Goal: Download file/media: Download file/media

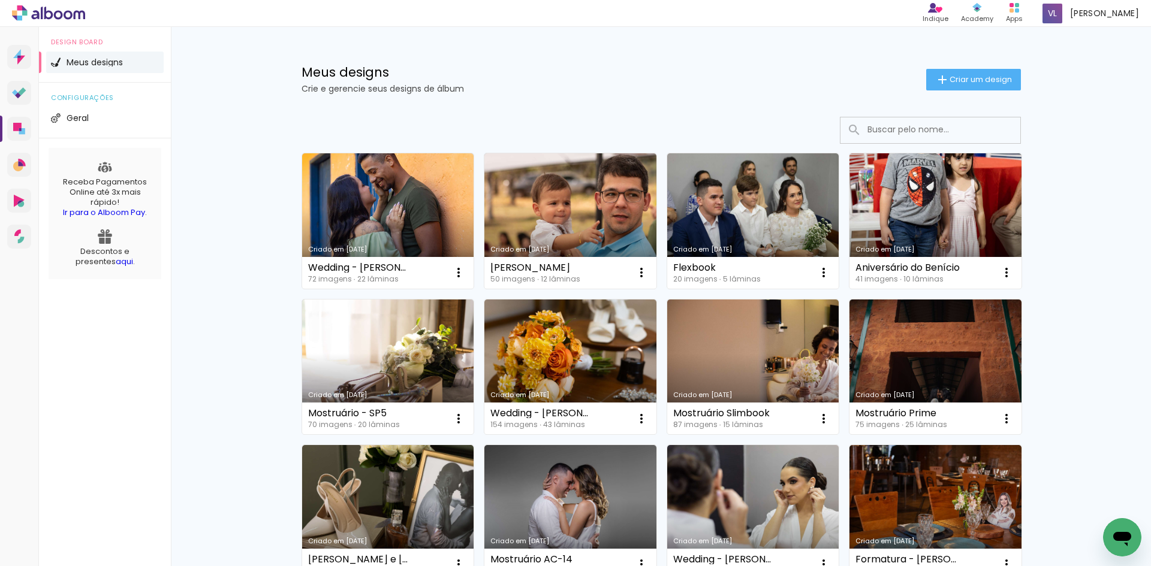
click at [35, 8] on icon at bounding box center [48, 13] width 73 height 16
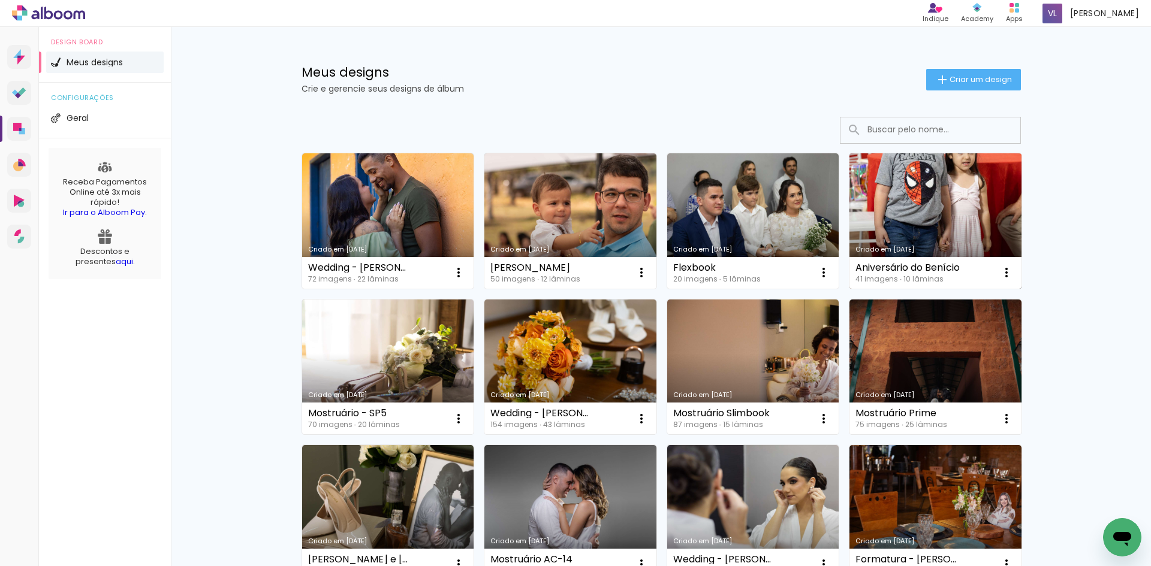
click at [927, 215] on link "Criado em [DATE]" at bounding box center [935, 220] width 172 height 135
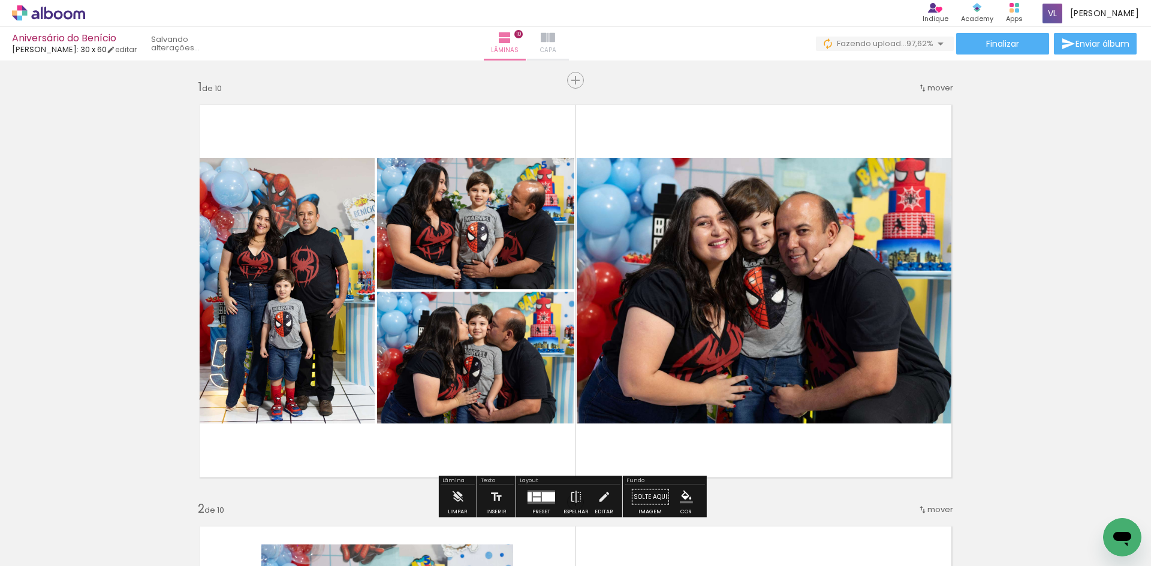
click at [569, 37] on paper-button "Capa" at bounding box center [548, 44] width 42 height 34
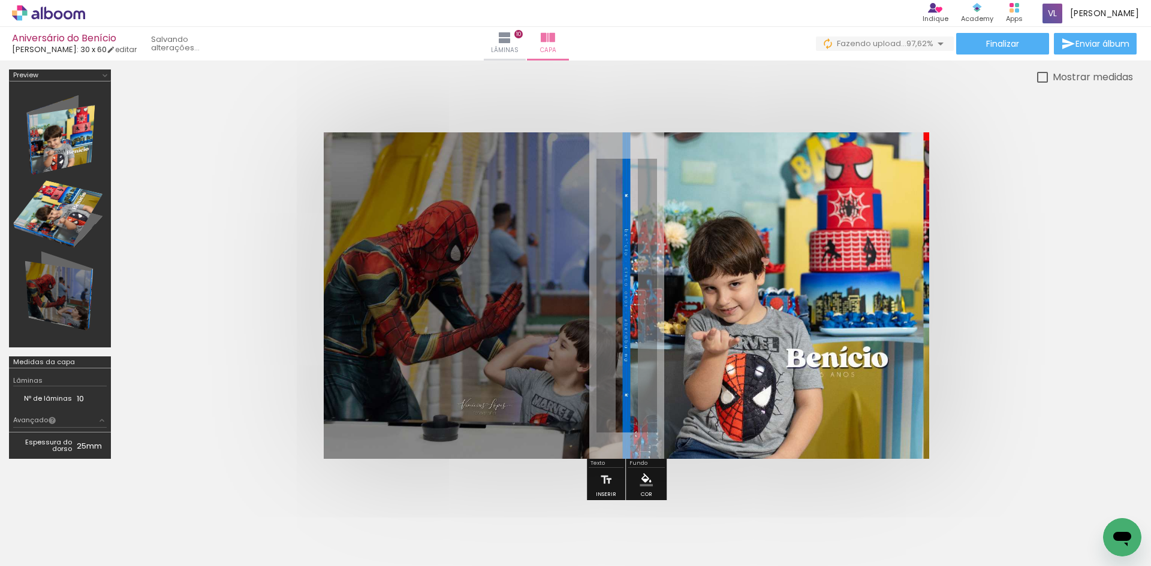
scroll to position [0, 1770]
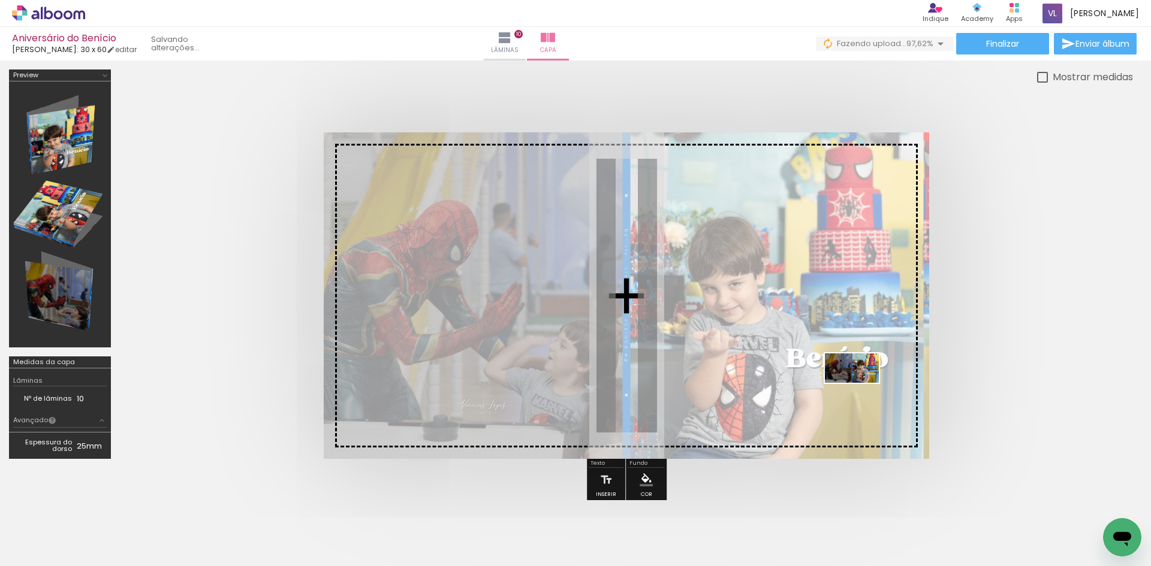
drag, startPoint x: 1088, startPoint y: 526, endPoint x: 859, endPoint y: 388, distance: 267.2
click at [859, 388] on quentale-workspace at bounding box center [575, 283] width 1151 height 566
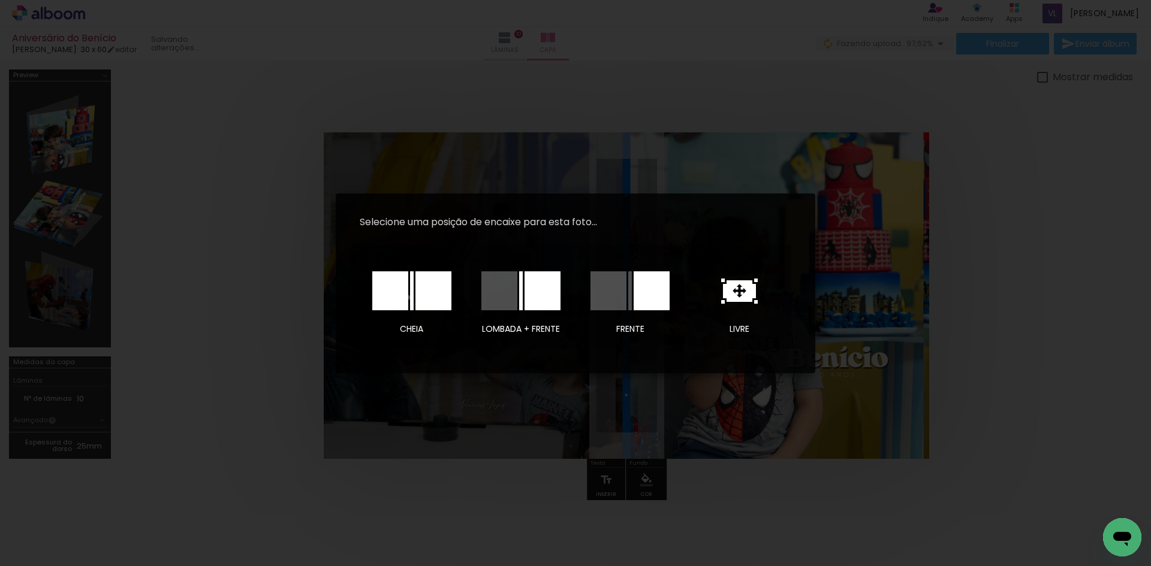
click at [408, 297] on div at bounding box center [411, 291] width 79 height 39
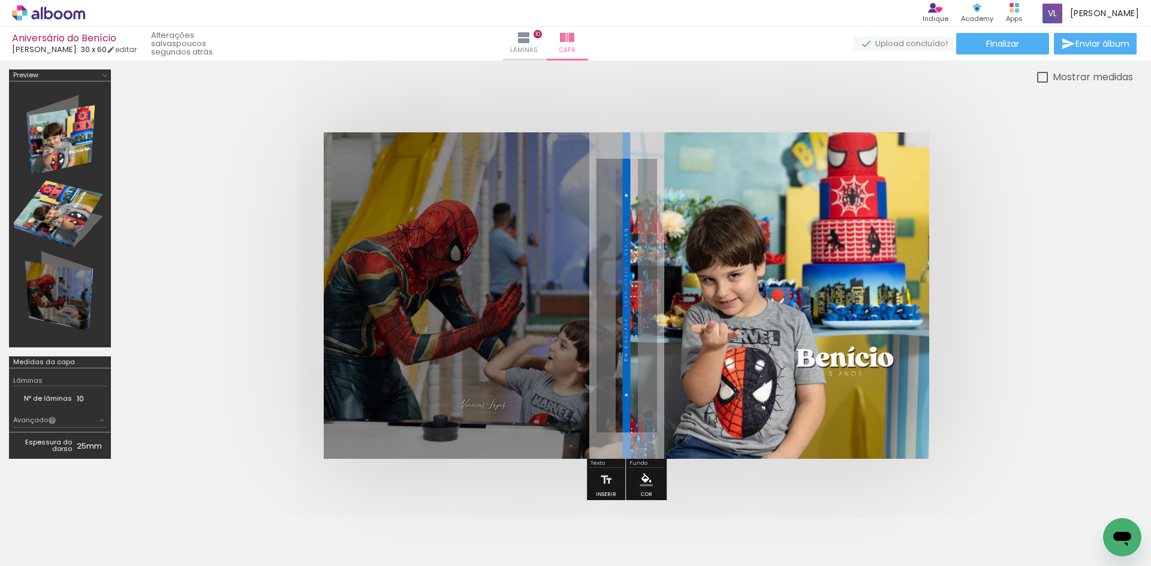
scroll to position [0, 1770]
click at [1010, 42] on span "Finalizar" at bounding box center [1002, 44] width 33 height 8
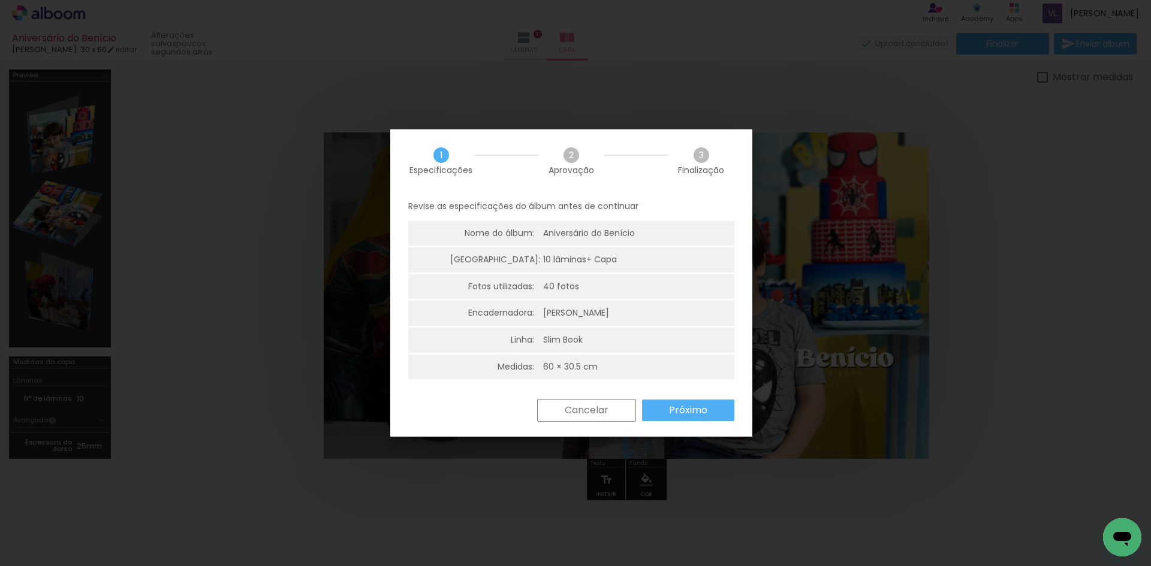
click at [0, 0] on slot "Próximo" at bounding box center [0, 0] width 0 height 0
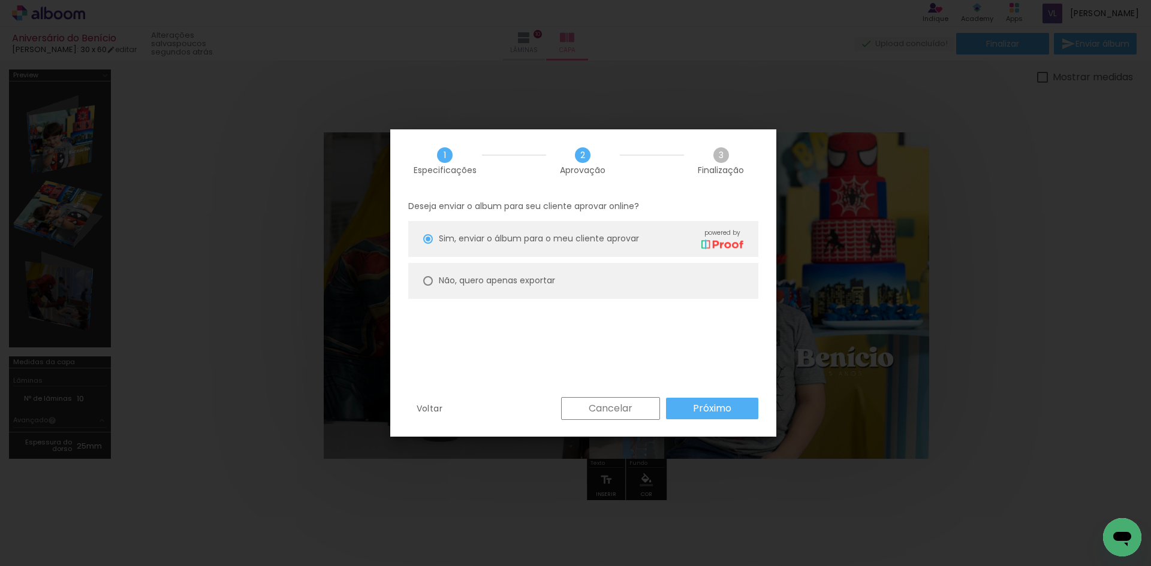
click at [602, 261] on paper-radio-group "Sim, enviar o álbum para o meu cliente aprovar powered by Não, quero apenas exp…" at bounding box center [583, 263] width 350 height 84
click at [578, 282] on paper-radio-button "Não, quero apenas exportar" at bounding box center [583, 281] width 350 height 36
type paper-radio-button "on"
click at [692, 405] on paper-button "Próximo" at bounding box center [712, 409] width 92 height 22
type input "Alta, 300 DPI"
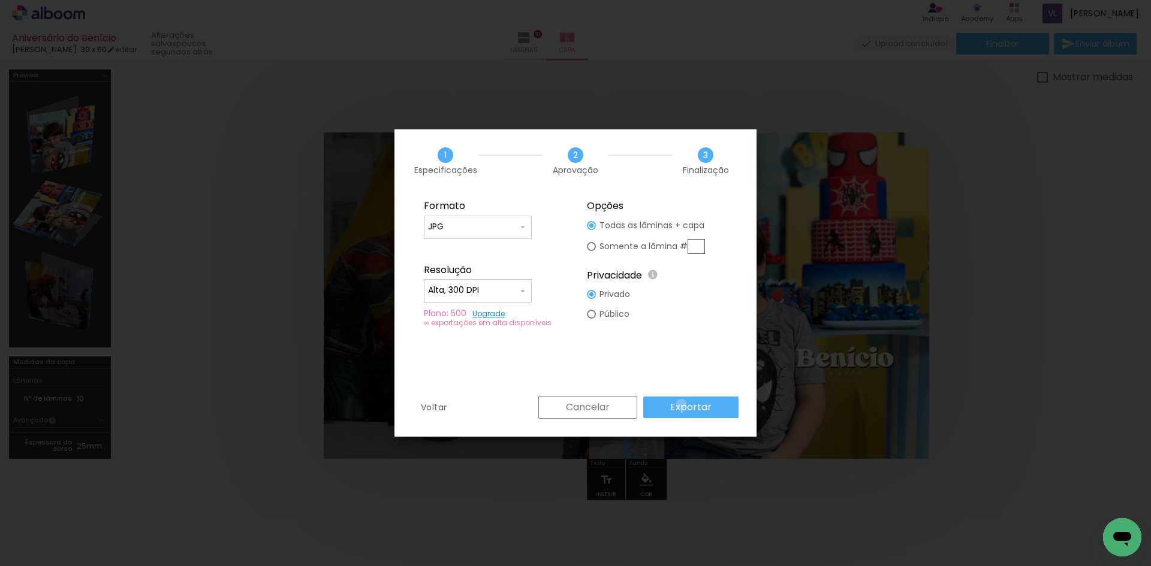
click at [0, 0] on slot "Exportar" at bounding box center [0, 0] width 0 height 0
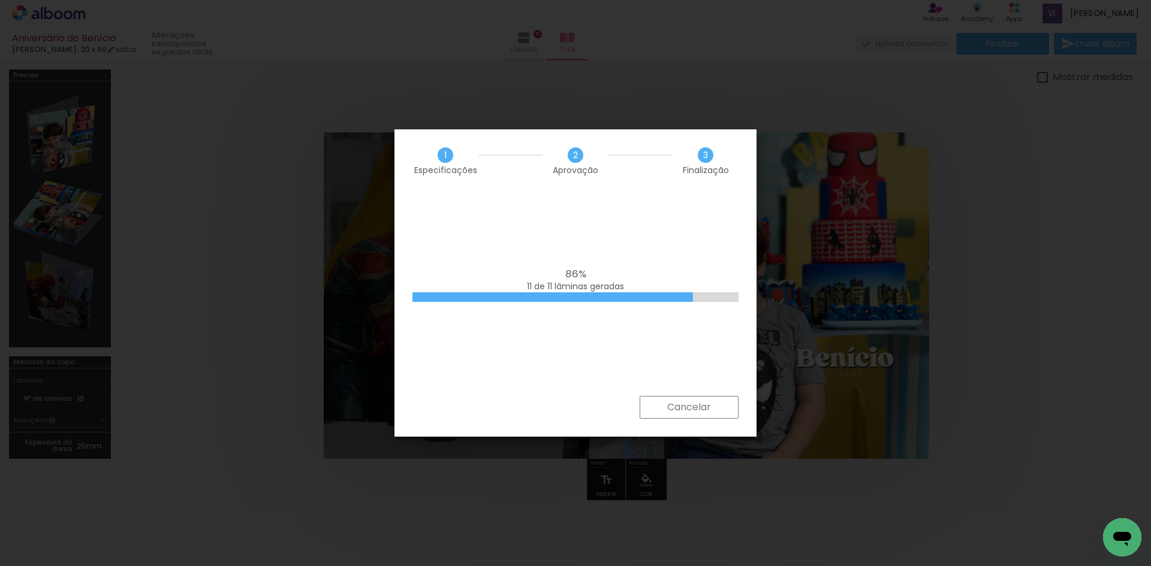
scroll to position [0, 1770]
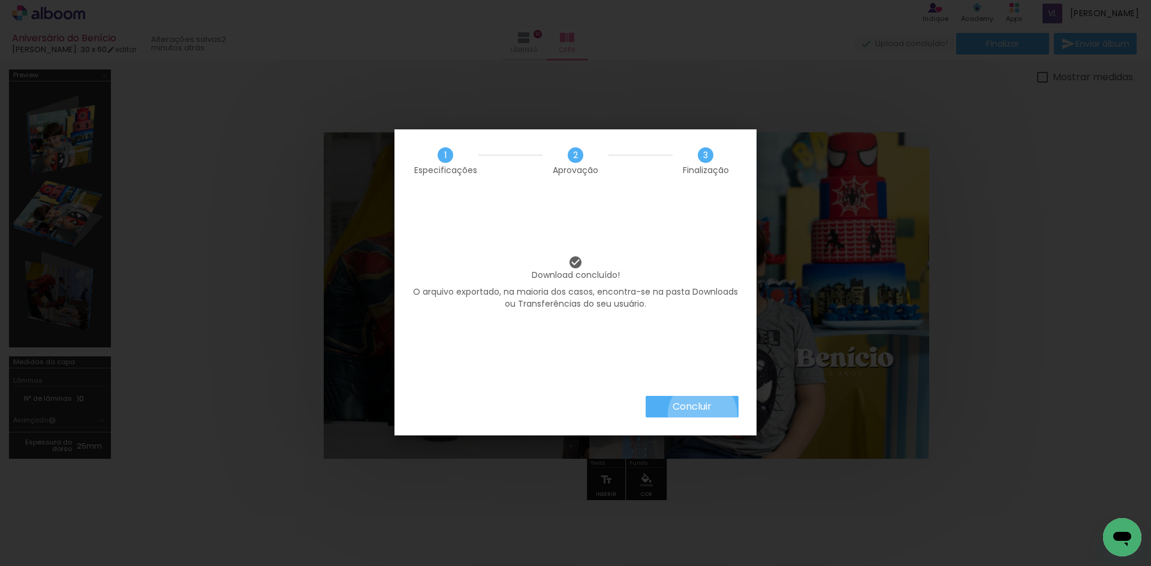
click at [701, 414] on paper-button "Concluir" at bounding box center [691, 407] width 93 height 22
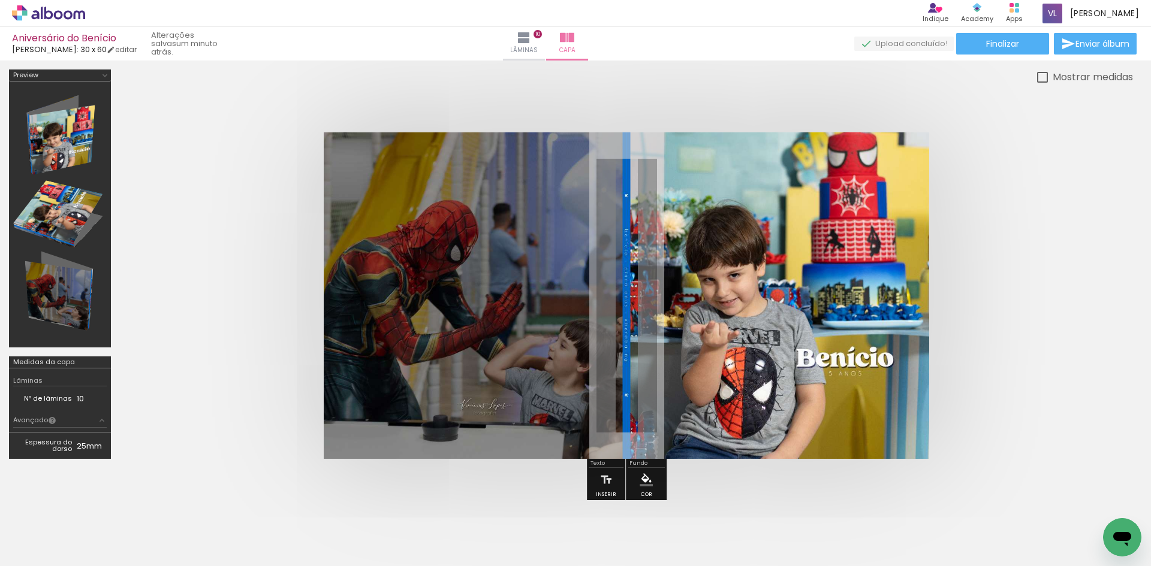
scroll to position [0, 1770]
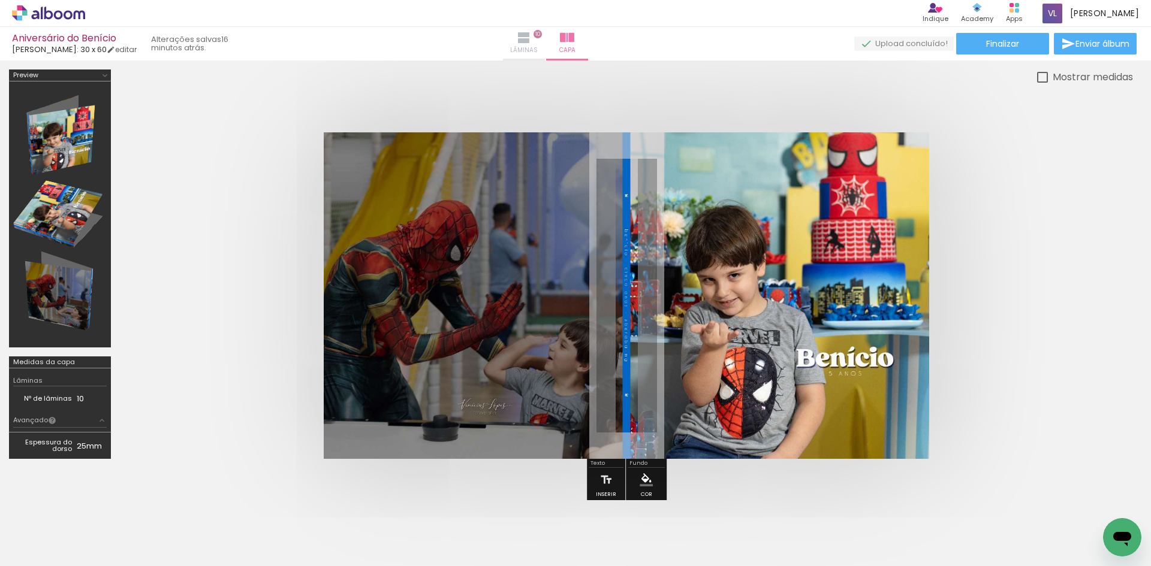
click at [538, 47] on span "Lâminas" at bounding box center [524, 50] width 28 height 11
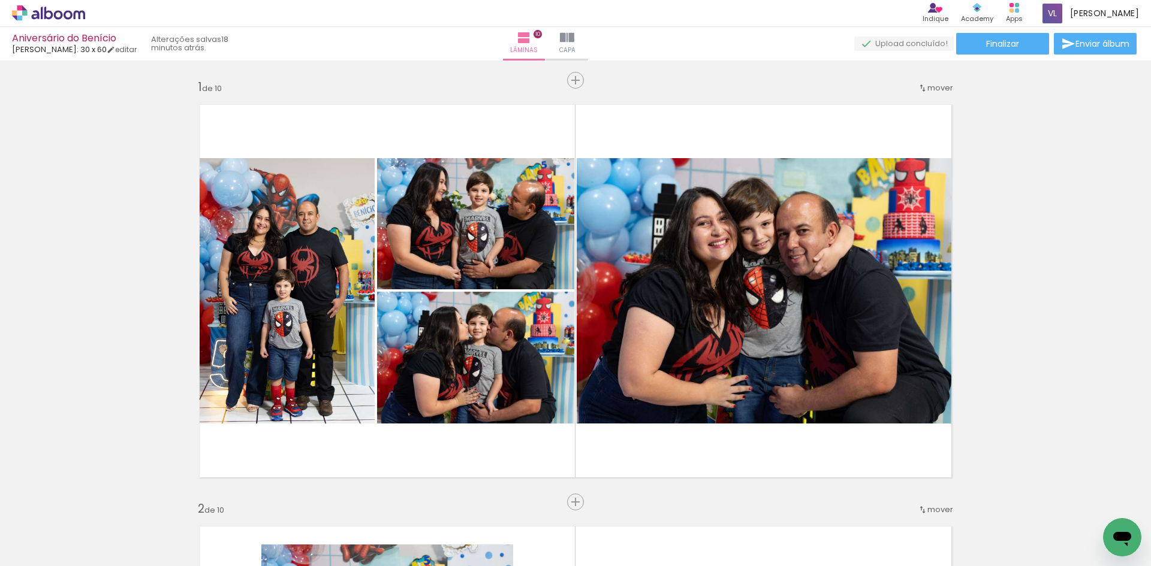
scroll to position [0, 1770]
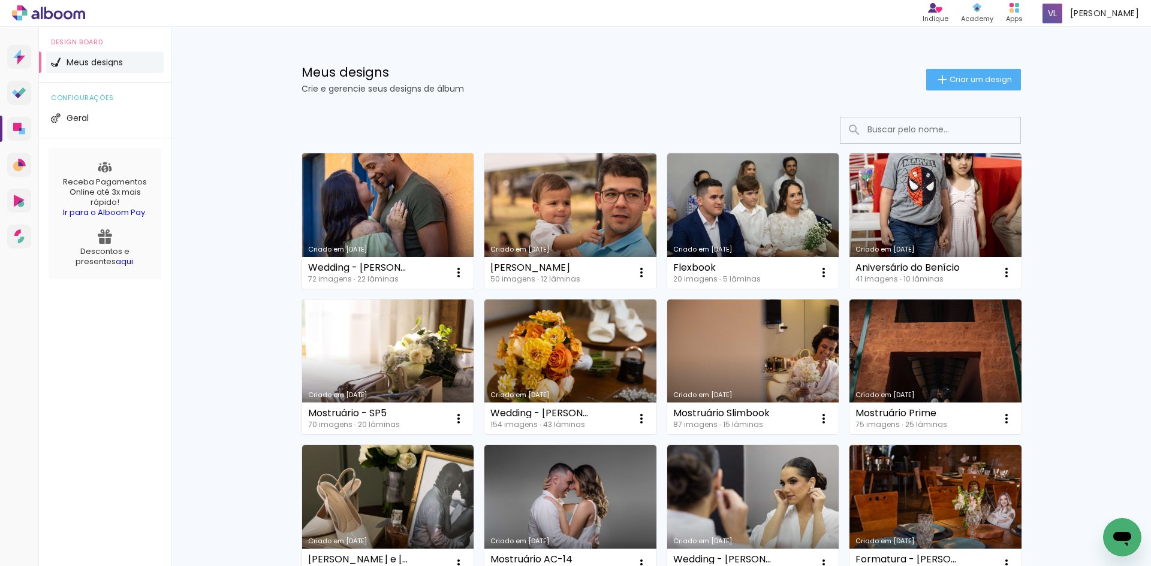
click at [375, 208] on link "Criado em [DATE]" at bounding box center [388, 220] width 172 height 135
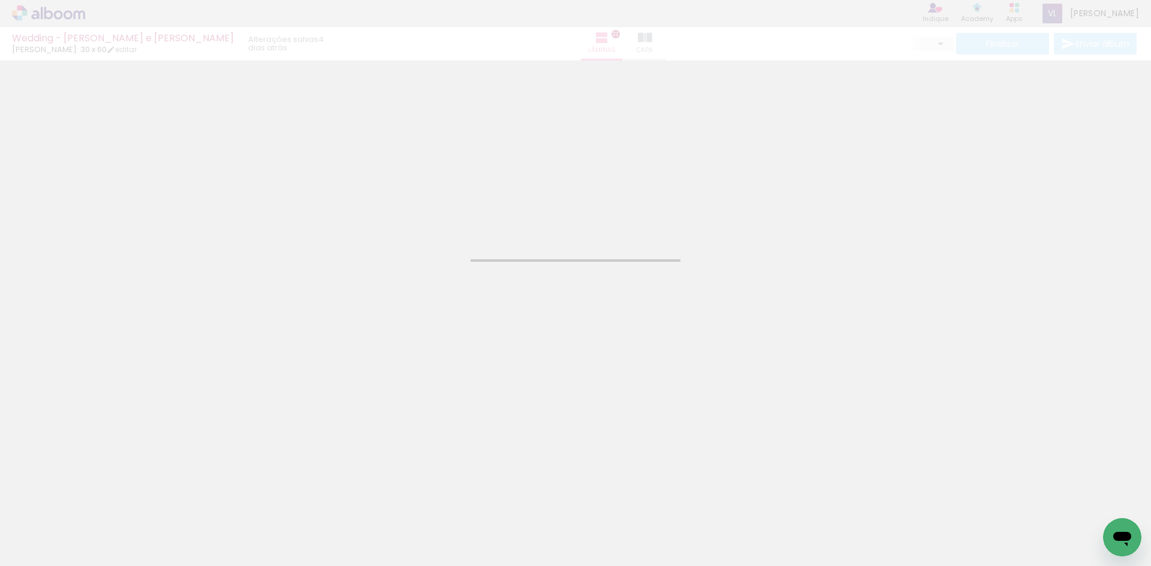
type input "JPG"
type input "Alta, 300 DPI"
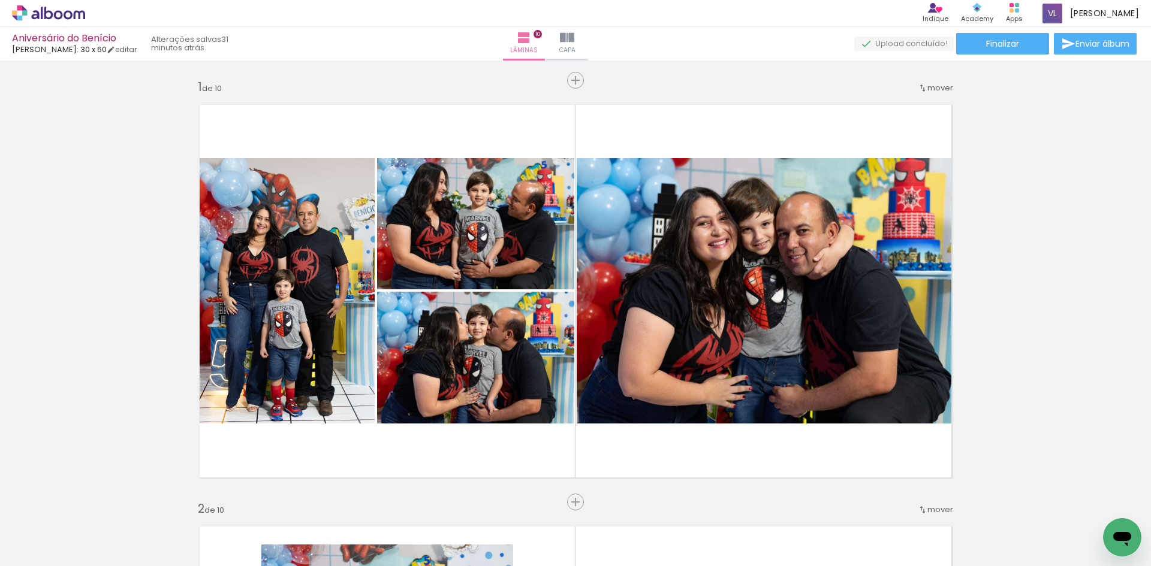
scroll to position [0, 1770]
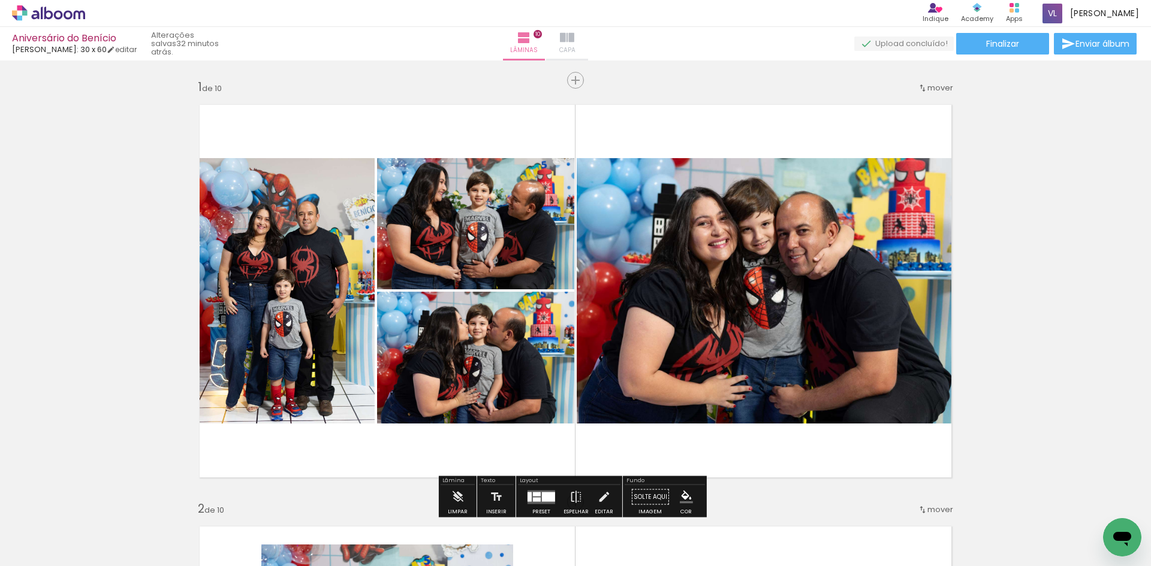
click at [588, 42] on paper-button "Capa" at bounding box center [567, 44] width 42 height 34
